Goal: Task Accomplishment & Management: Use online tool/utility

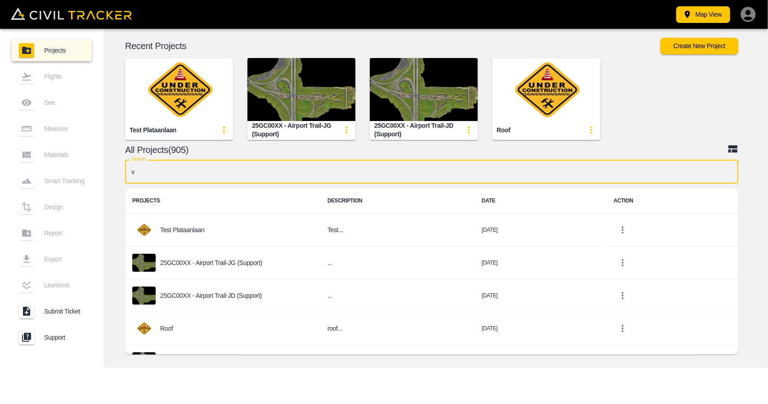
click at [303, 172] on input "v" at bounding box center [431, 172] width 613 height 24
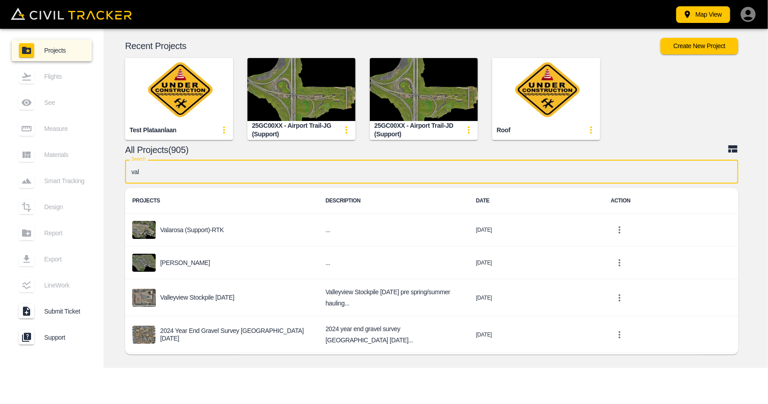
type input "vala"
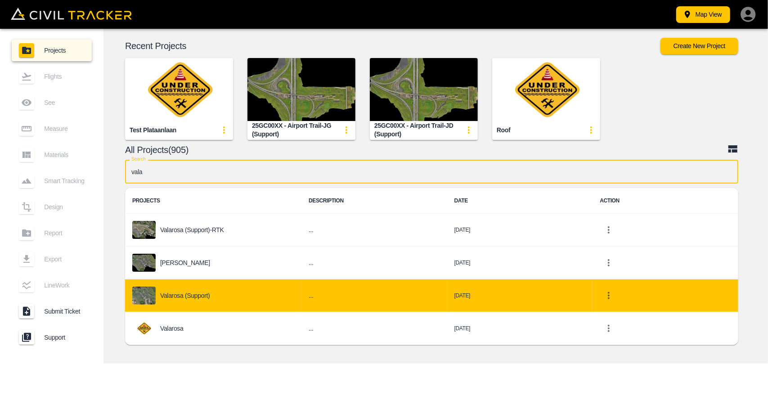
click at [213, 288] on div "Valarosa (Support)" at bounding box center [213, 296] width 162 height 18
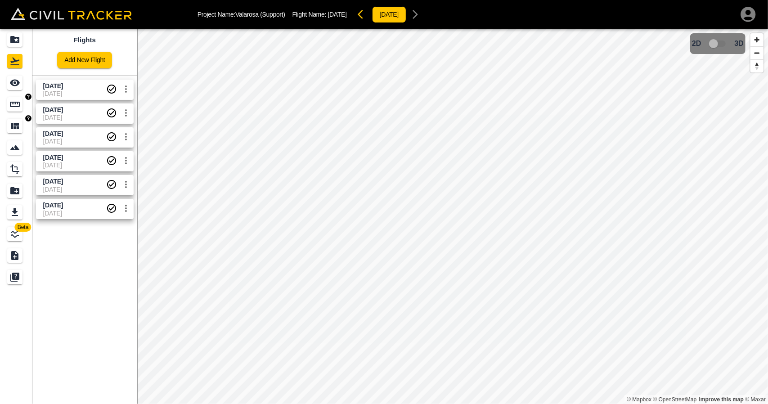
click at [18, 113] on link at bounding box center [16, 105] width 32 height 22
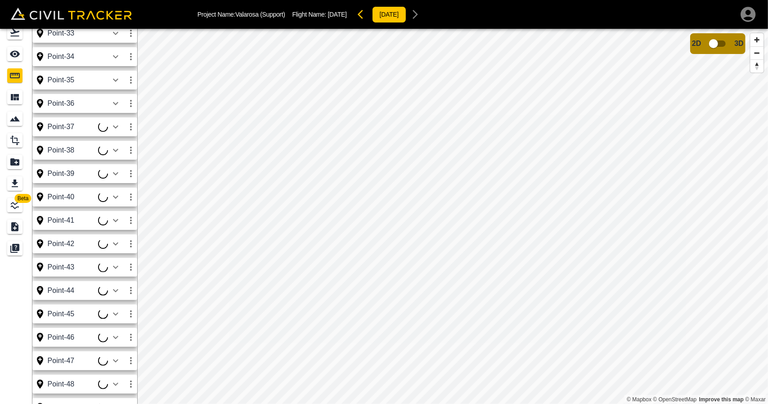
scroll to position [755, 0]
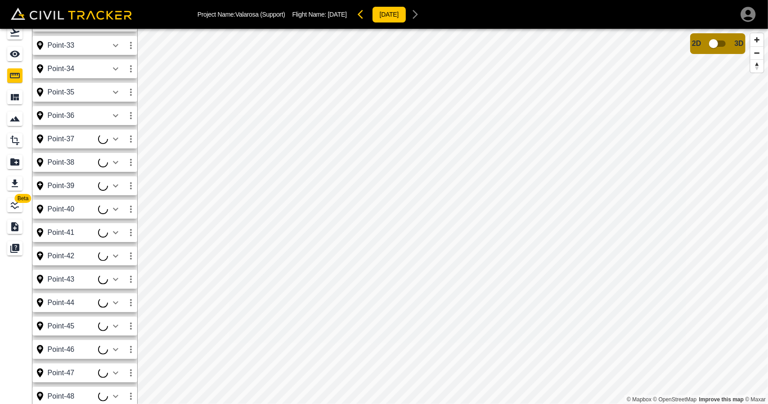
click at [15, 186] on icon "Export" at bounding box center [14, 183] width 11 height 11
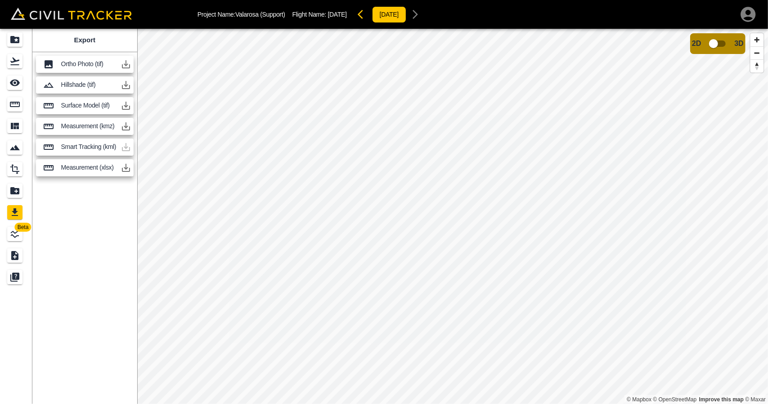
click at [128, 166] on icon "button" at bounding box center [126, 167] width 11 height 11
click at [13, 193] on icon "Report" at bounding box center [14, 190] width 9 height 7
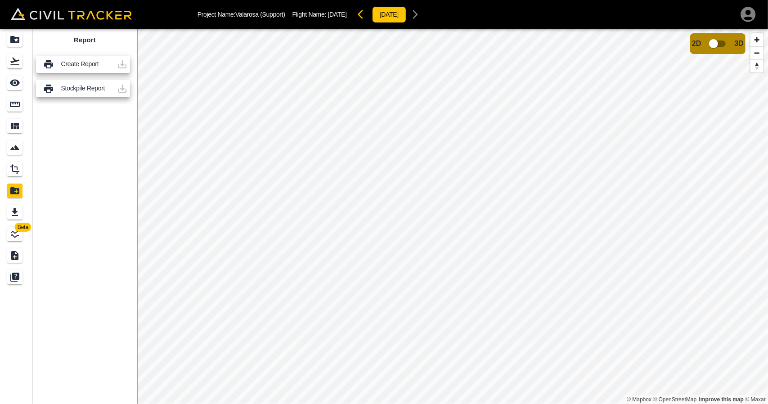
click at [118, 117] on div "Report Create Report Stockpile Report" at bounding box center [84, 216] width 105 height 375
click at [122, 66] on div at bounding box center [122, 64] width 18 height 18
click at [122, 90] on div at bounding box center [122, 89] width 18 height 18
drag, startPoint x: 114, startPoint y: 129, endPoint x: 128, endPoint y: 121, distance: 15.7
click at [114, 130] on div "Report Create Report Stockpile Report" at bounding box center [84, 216] width 105 height 375
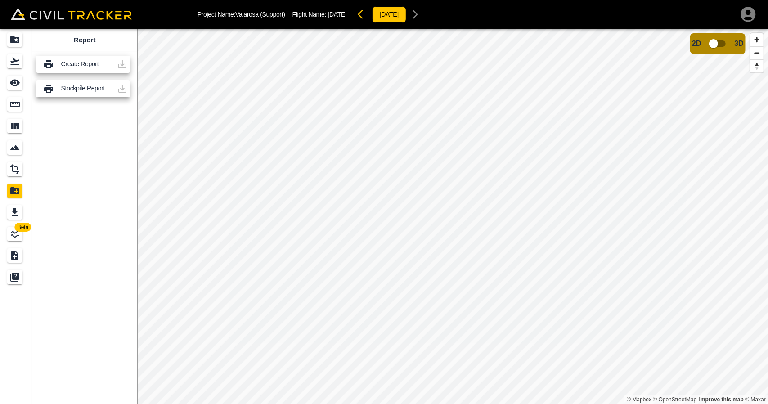
click at [122, 65] on div at bounding box center [122, 64] width 18 height 18
click at [120, 88] on div at bounding box center [122, 89] width 18 height 18
click at [120, 61] on div at bounding box center [122, 64] width 18 height 18
click at [122, 90] on div at bounding box center [122, 89] width 18 height 18
click at [124, 63] on div at bounding box center [122, 64] width 18 height 18
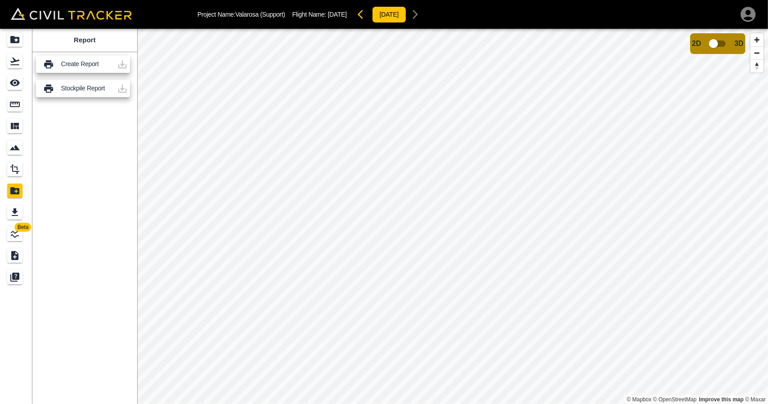
drag, startPoint x: 117, startPoint y: 85, endPoint x: 65, endPoint y: 149, distance: 82.5
click at [117, 86] on div at bounding box center [122, 89] width 18 height 18
click at [15, 213] on icon "Export" at bounding box center [15, 212] width 6 height 8
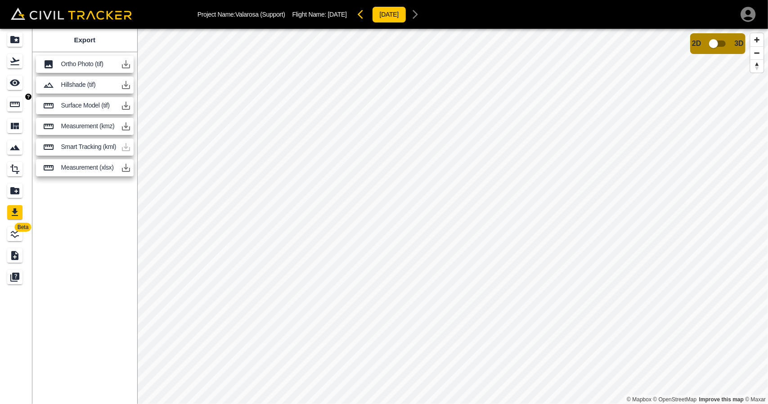
click at [19, 88] on icon "See" at bounding box center [14, 82] width 11 height 11
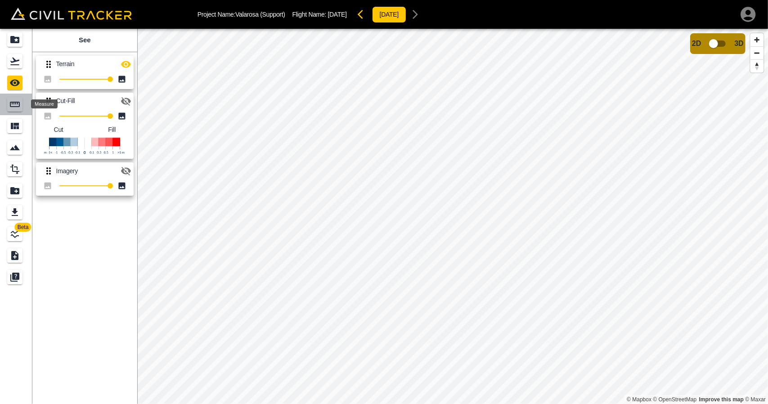
click at [18, 105] on icon "Measure" at bounding box center [14, 104] width 11 height 11
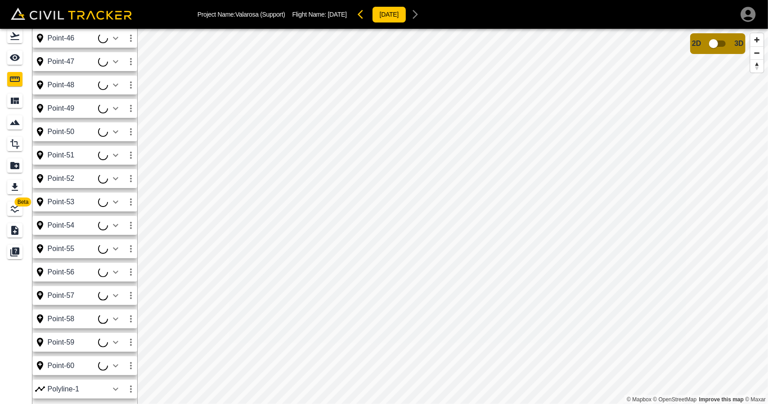
scroll to position [29, 0]
